Goal: Transaction & Acquisition: Book appointment/travel/reservation

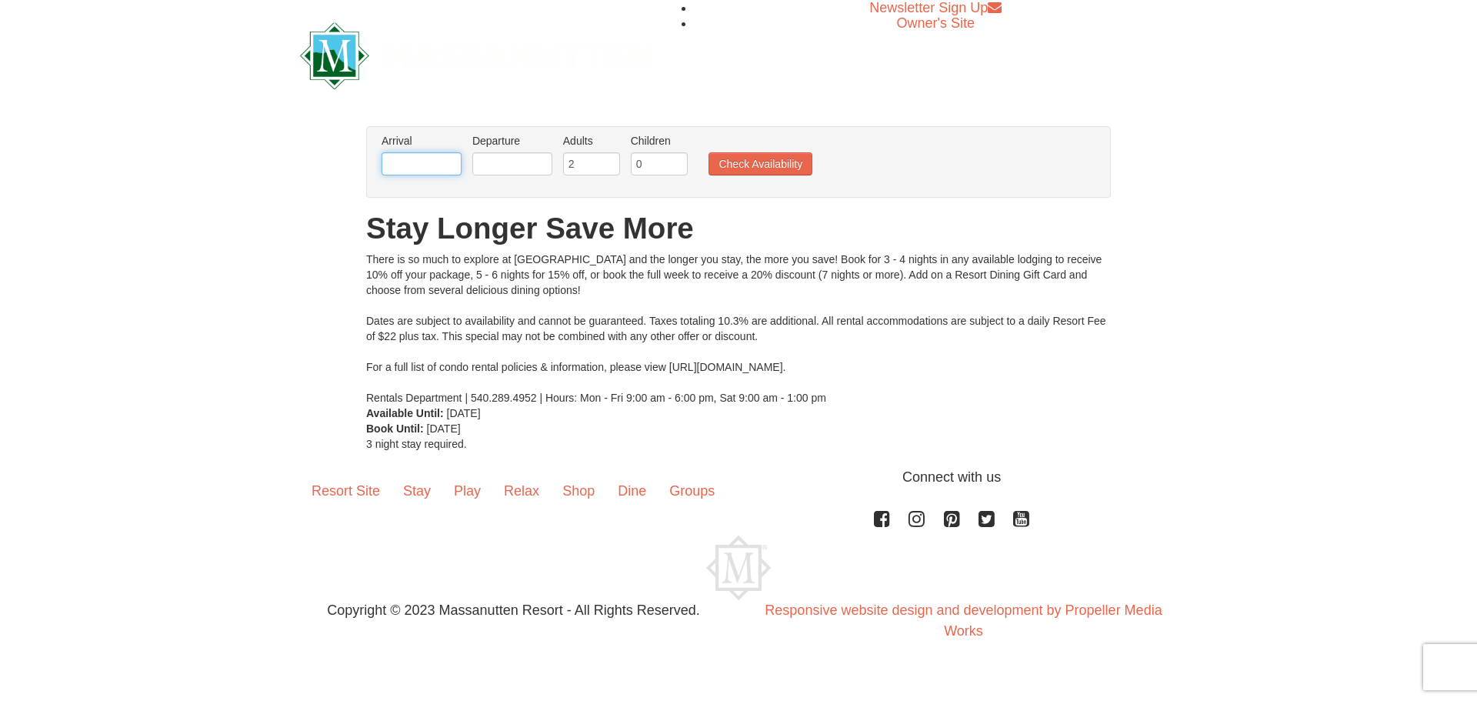
click at [442, 163] on input "text" at bounding box center [421, 163] width 80 height 23
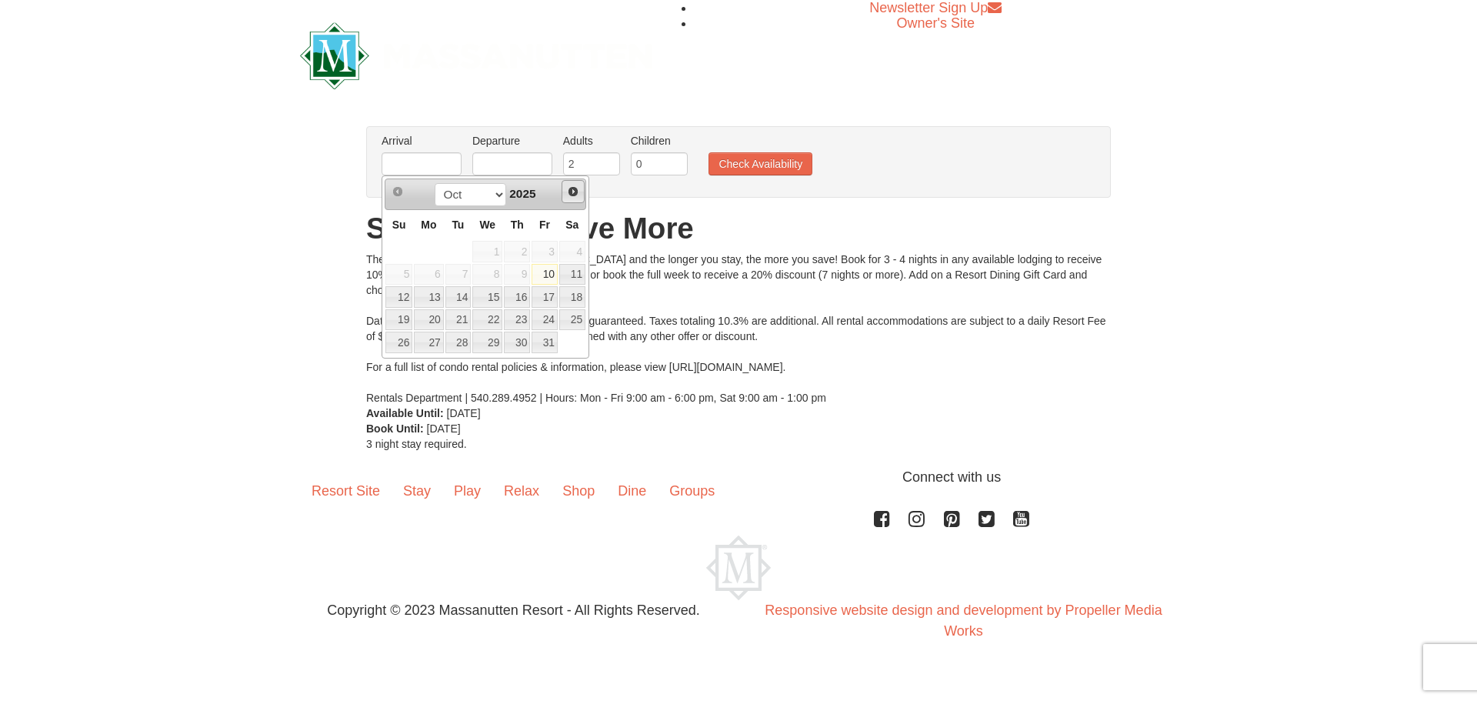
click at [567, 186] on span "Next" at bounding box center [573, 191] width 12 height 12
click at [400, 338] on link "28" at bounding box center [398, 342] width 27 height 22
type input "[DATE]"
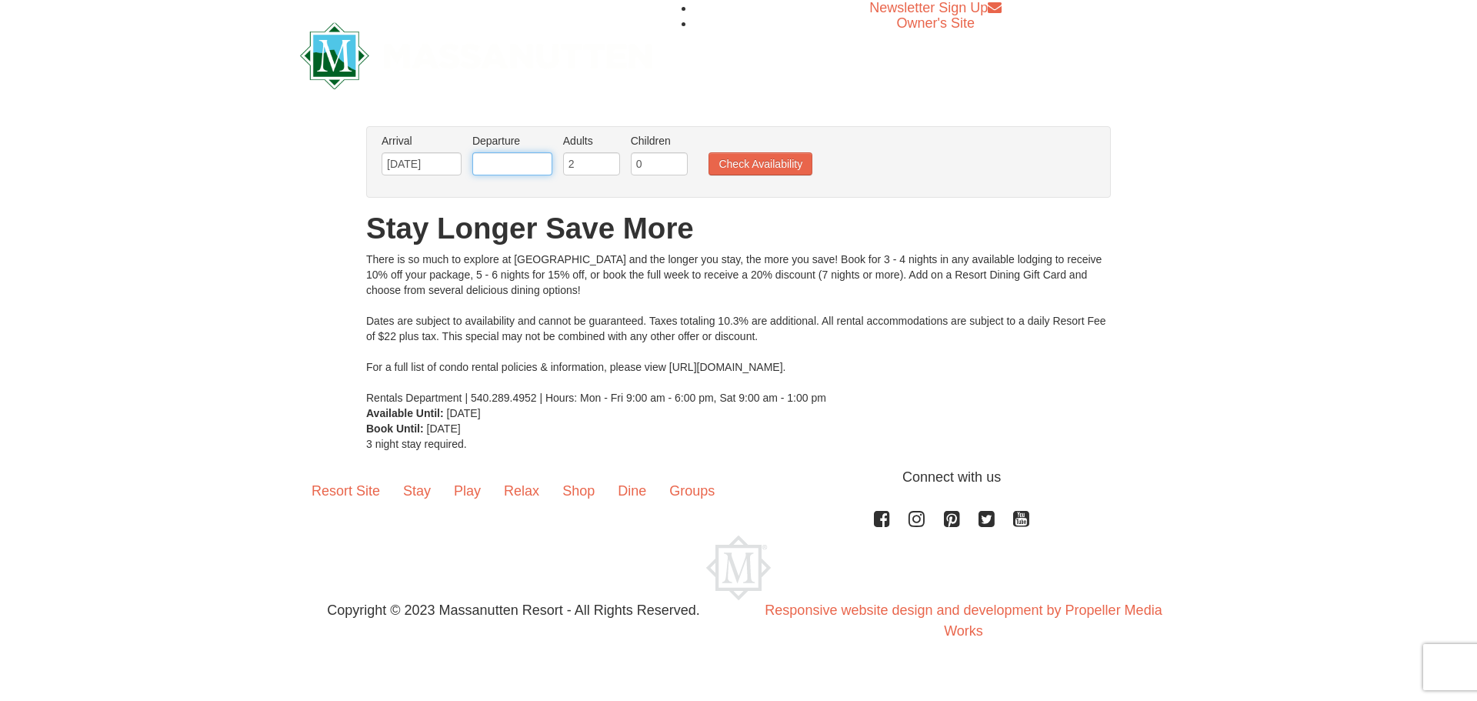
click at [511, 164] on input "text" at bounding box center [512, 163] width 80 height 23
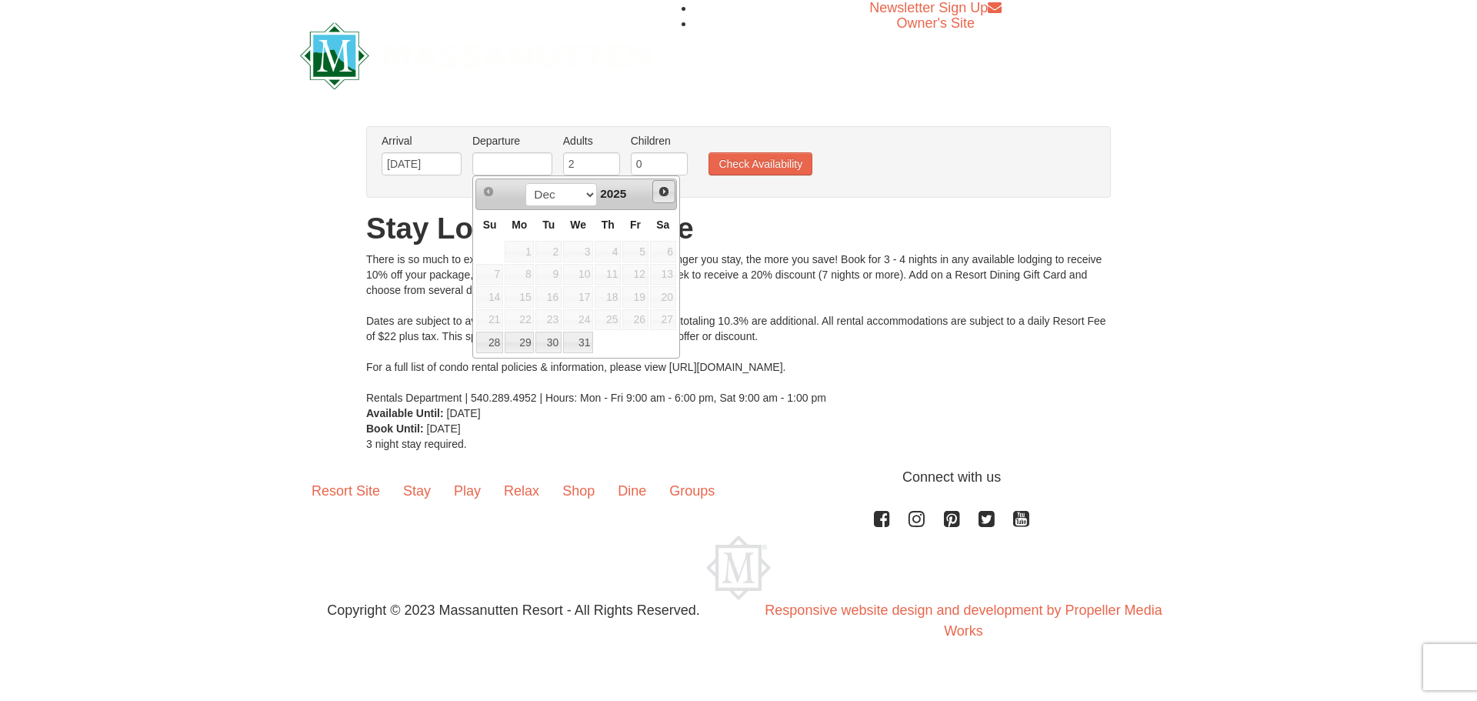
click at [661, 191] on span "Next" at bounding box center [664, 191] width 12 height 12
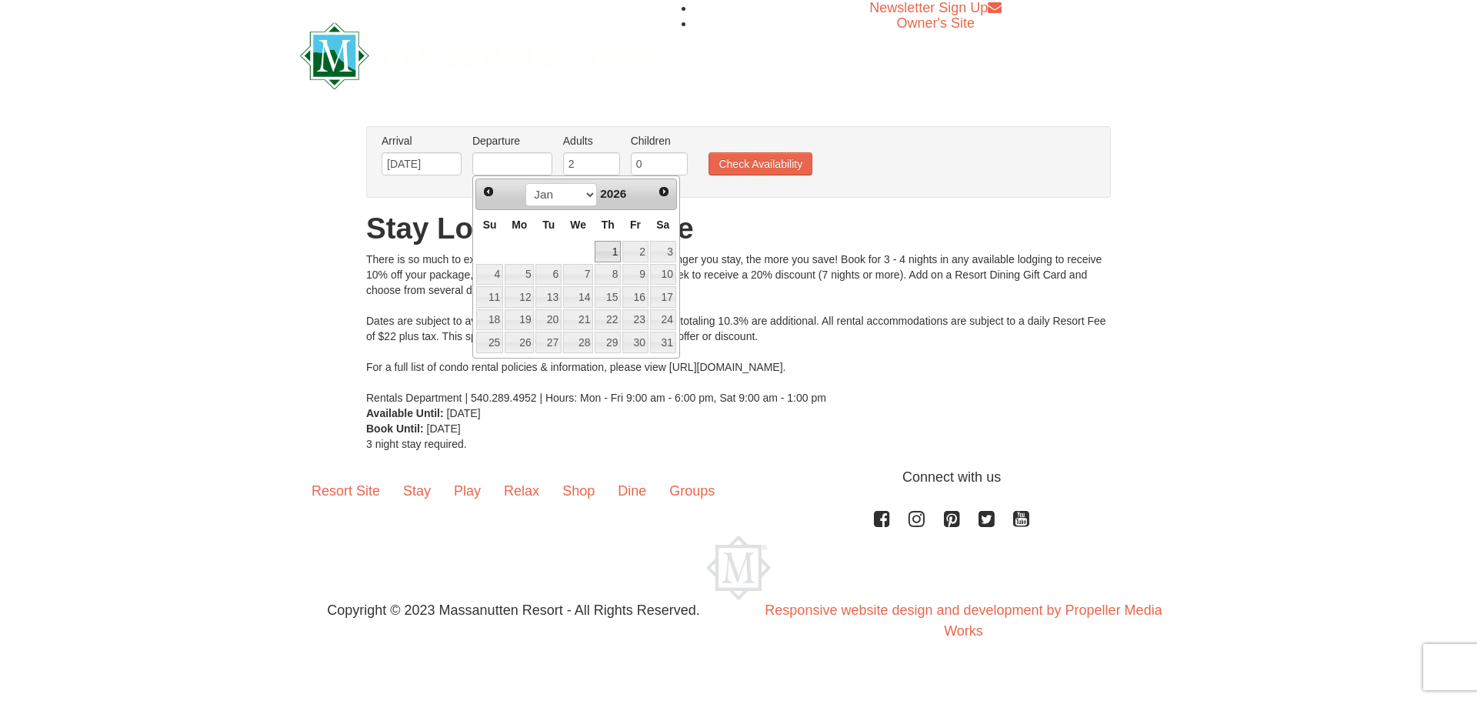
click at [620, 250] on link "1" at bounding box center [607, 252] width 26 height 22
type input "[DATE]"
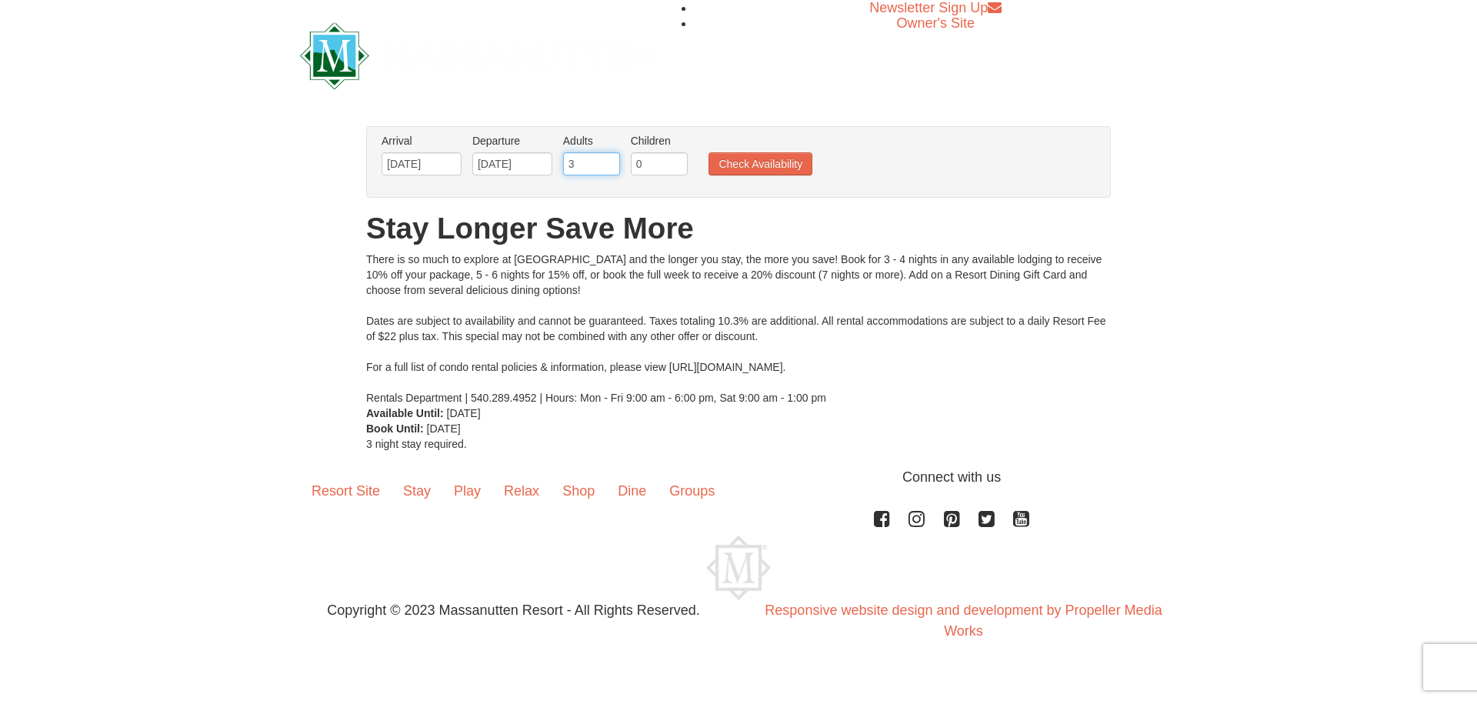
type input "3"
click at [605, 156] on input "3" at bounding box center [591, 163] width 57 height 23
click at [649, 166] on input "0" at bounding box center [659, 163] width 57 height 23
click at [674, 157] on input "1" at bounding box center [659, 163] width 57 height 23
type input "2"
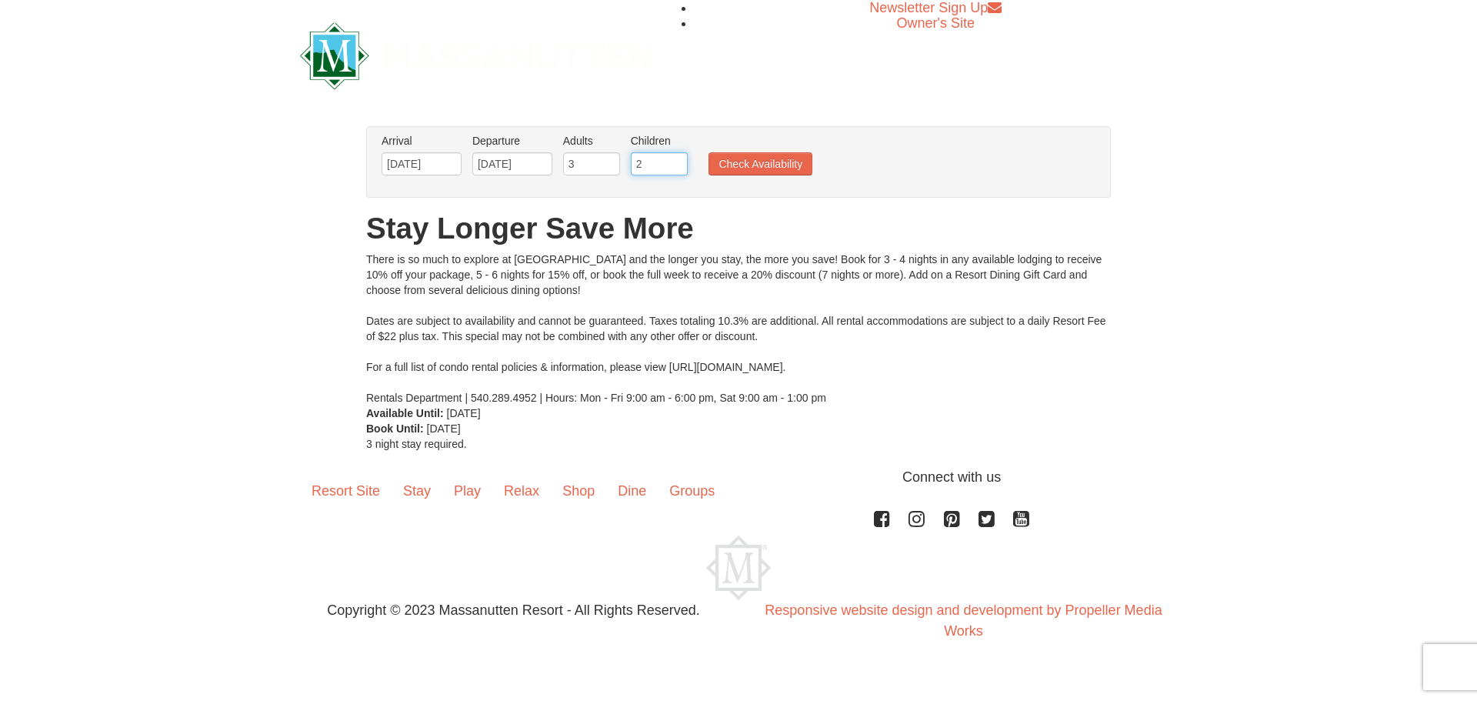
click at [674, 157] on input "2" at bounding box center [659, 163] width 57 height 23
click at [766, 235] on h1 "Stay Longer Save More" at bounding box center [738, 228] width 744 height 31
click at [770, 163] on button "Check Availability" at bounding box center [760, 163] width 104 height 23
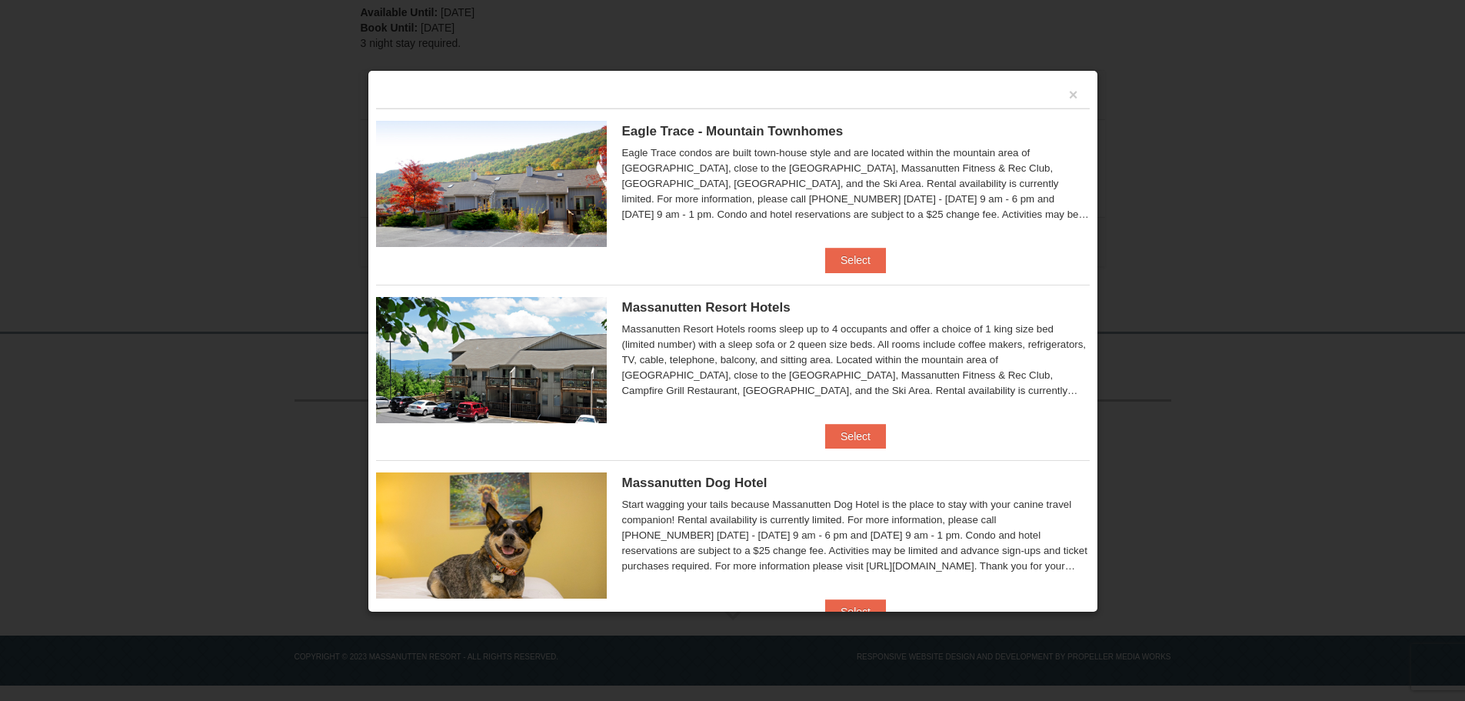
scroll to position [47, 0]
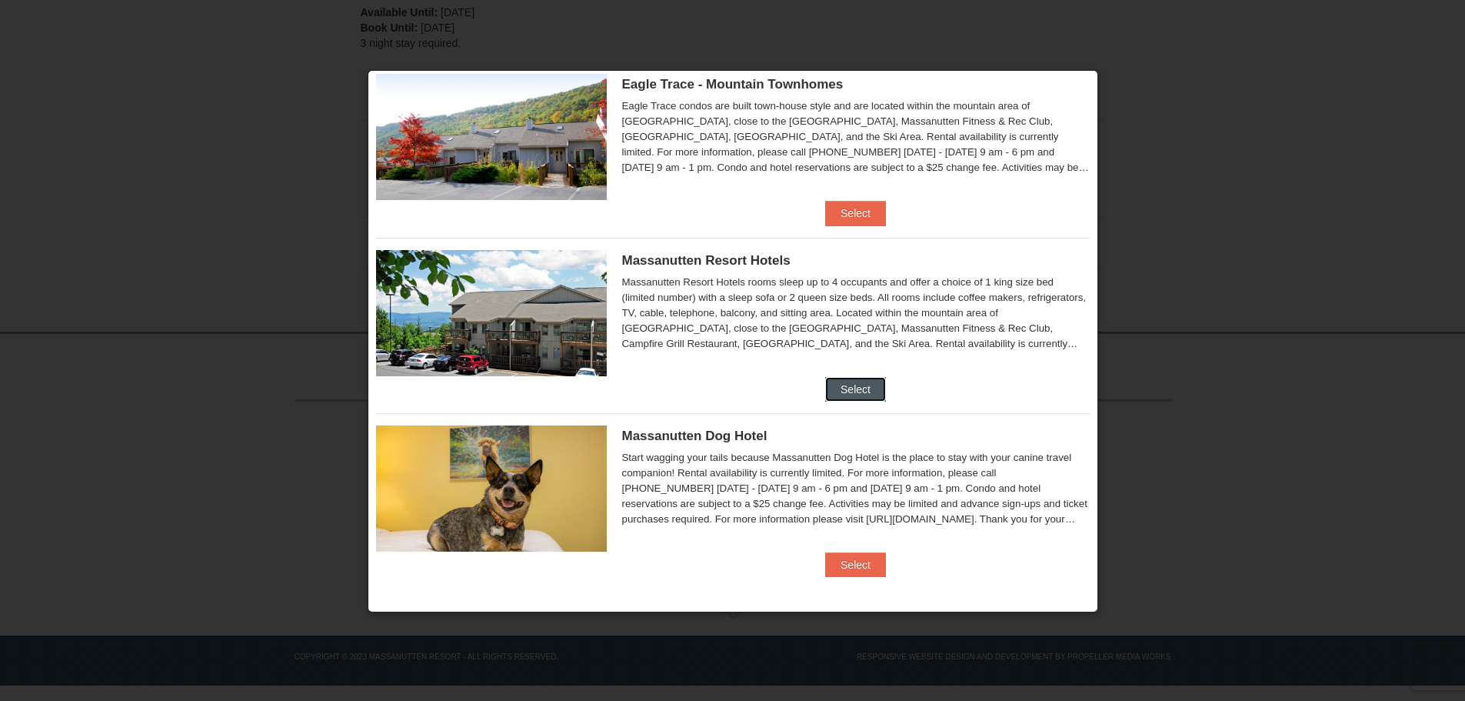
click at [877, 393] on button "Select" at bounding box center [855, 389] width 61 height 25
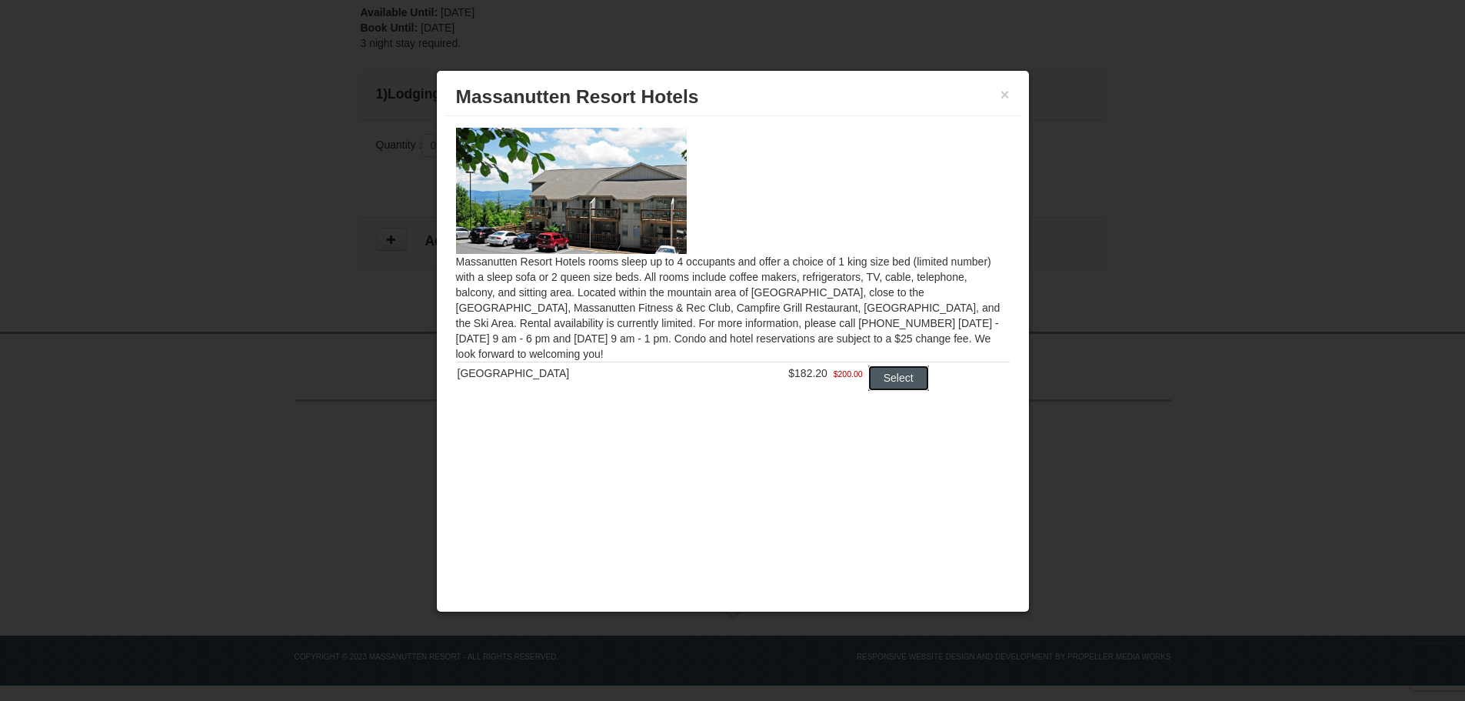
click at [889, 376] on button "Select" at bounding box center [898, 377] width 61 height 25
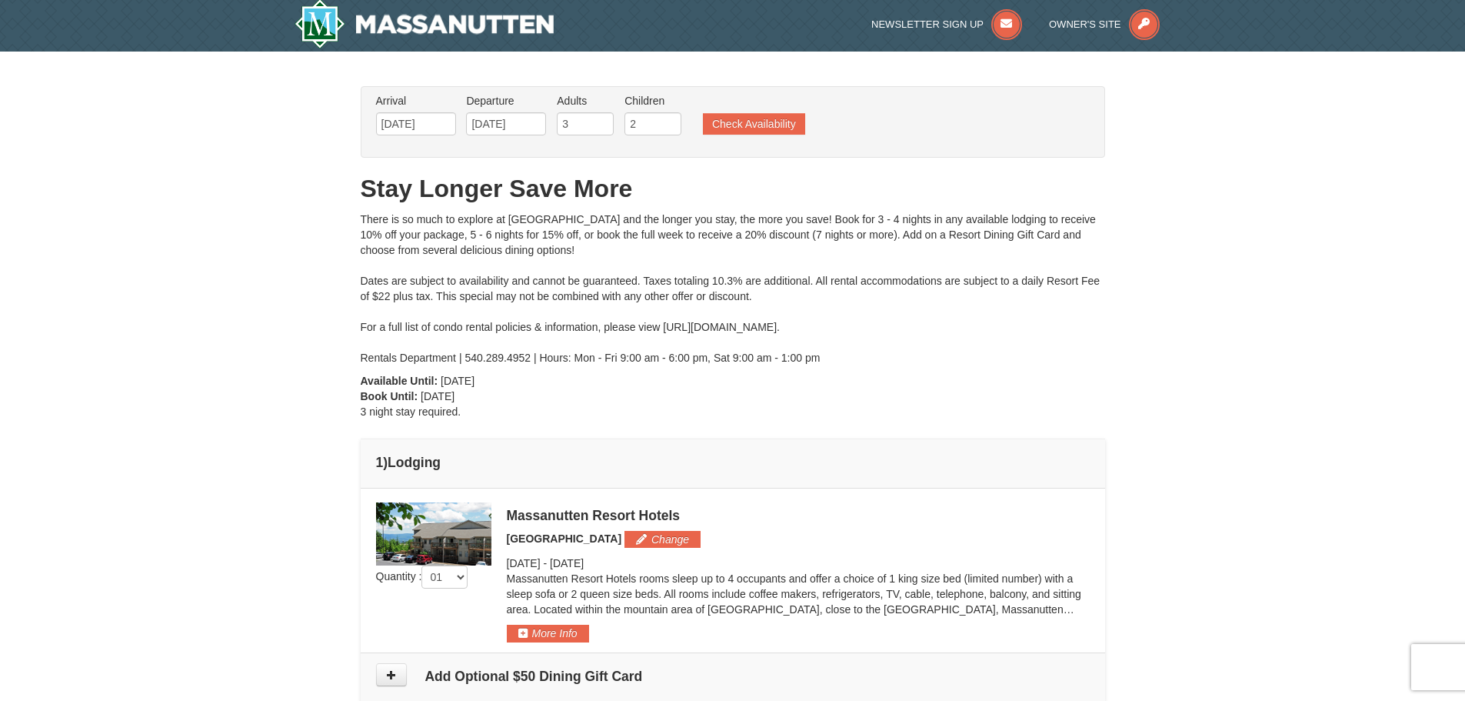
scroll to position [0, 0]
